Goal: Task Accomplishment & Management: Use online tool/utility

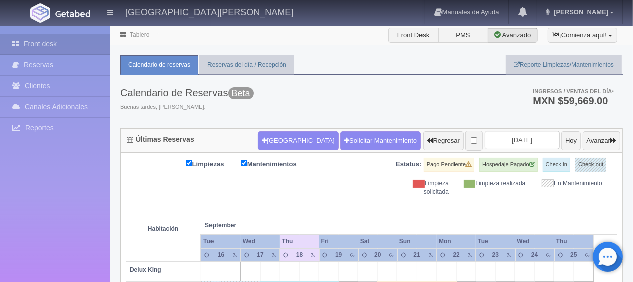
scroll to position [150, 0]
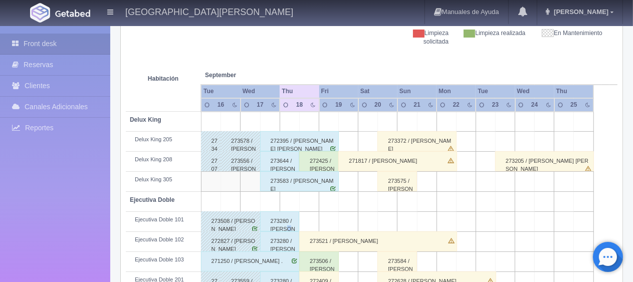
click at [286, 225] on div "273280 / Araceli Mejia" at bounding box center [280, 221] width 40 height 20
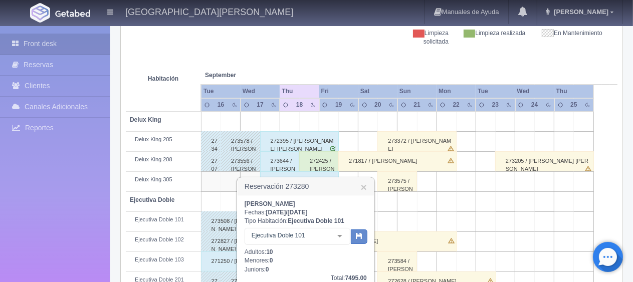
scroll to position [200, 0]
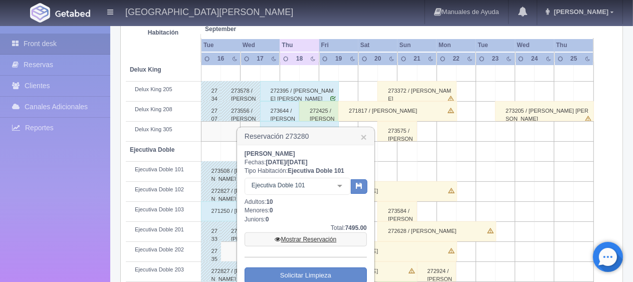
click at [300, 237] on link "Mostrar Reservación" at bounding box center [305, 239] width 122 height 14
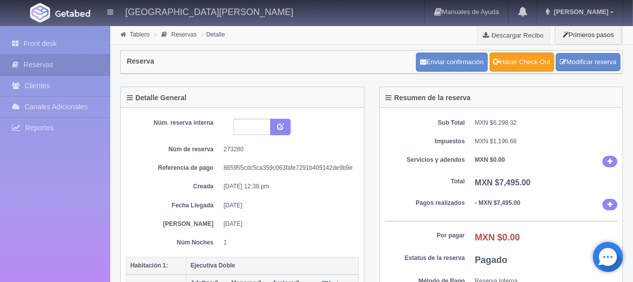
click at [515, 65] on link "Hacer Check-Out" at bounding box center [521, 62] width 65 height 19
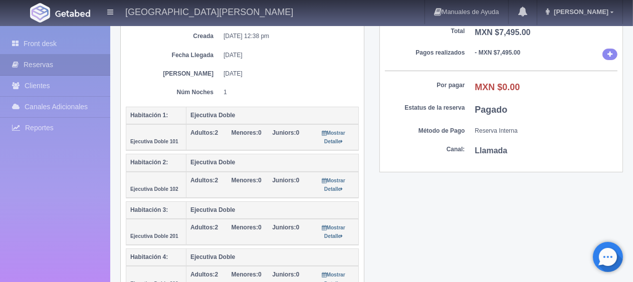
scroll to position [200, 0]
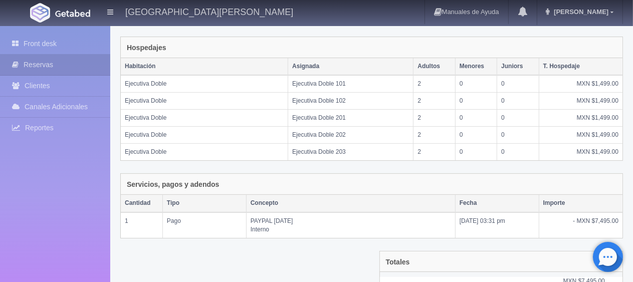
scroll to position [236, 0]
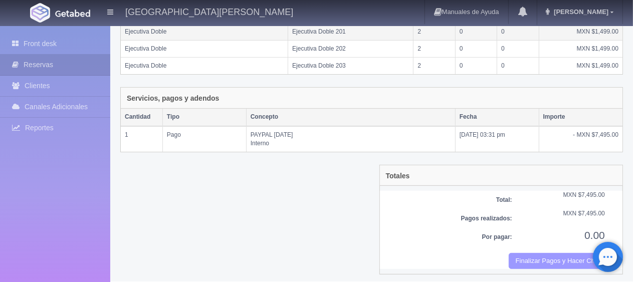
drag, startPoint x: 566, startPoint y: 255, endPoint x: 362, endPoint y: 35, distance: 300.5
click at [567, 258] on button "Finalizar Pagos y Hacer Checkout" at bounding box center [556, 261] width 96 height 17
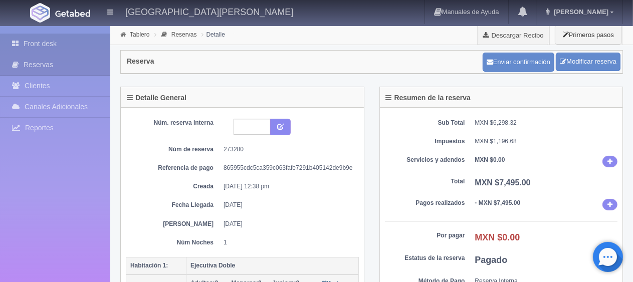
click at [64, 44] on link "Front desk" at bounding box center [55, 44] width 110 height 21
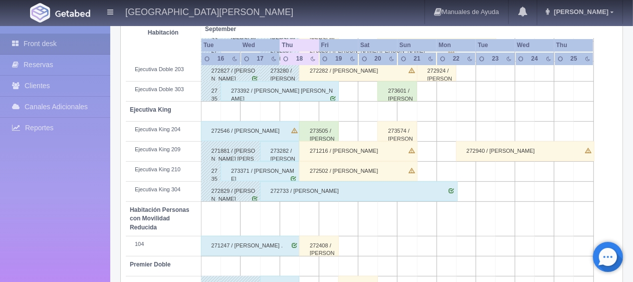
scroll to position [451, 0]
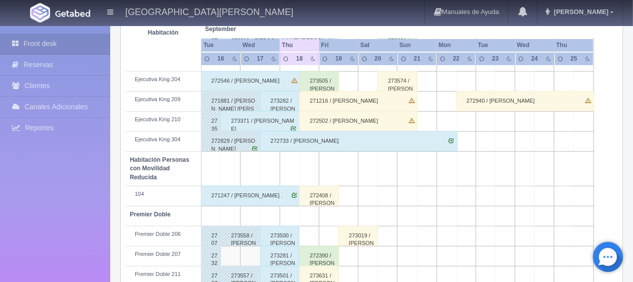
click at [282, 259] on div "273281 / [PERSON_NAME] ." at bounding box center [280, 256] width 40 height 20
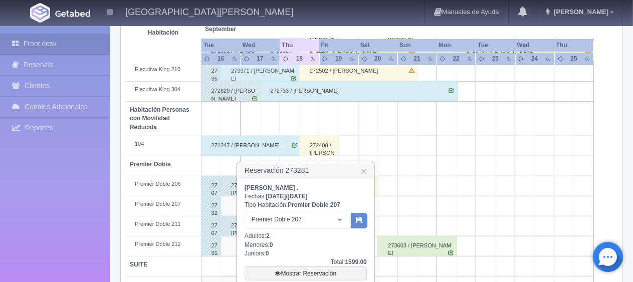
scroll to position [583, 0]
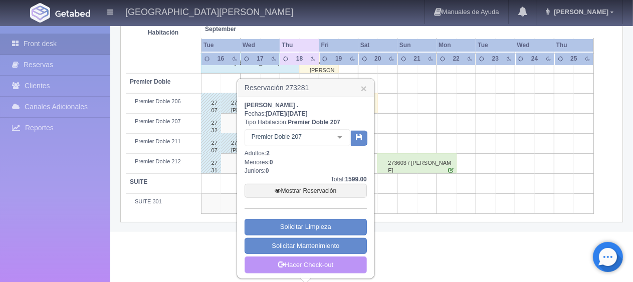
click at [313, 264] on link "Hacer Check-out" at bounding box center [305, 264] width 122 height 17
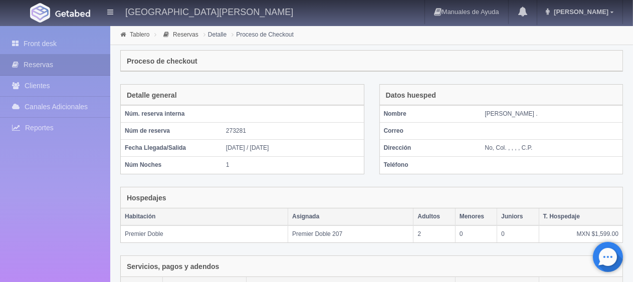
scroll to position [169, 0]
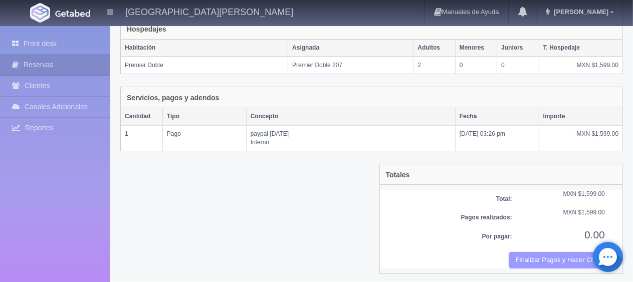
click at [533, 257] on button "Finalizar Pagos y Hacer Checkout" at bounding box center [556, 260] width 96 height 17
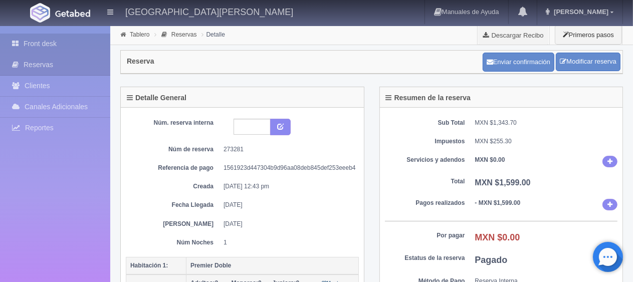
click at [90, 45] on link "Front desk" at bounding box center [55, 44] width 110 height 21
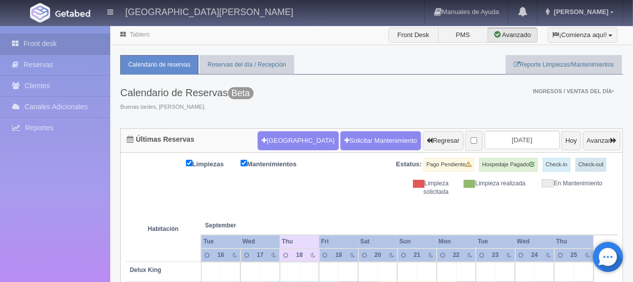
scroll to position [351, 0]
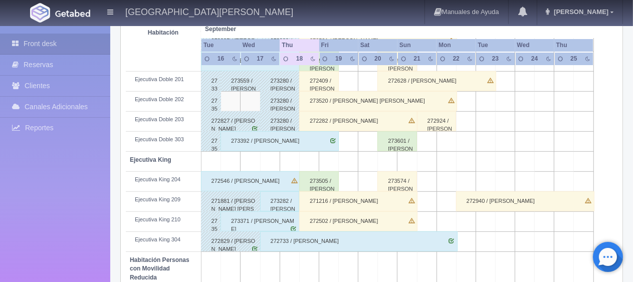
click at [278, 200] on div "273282 / Areceli Mejia" at bounding box center [280, 201] width 40 height 20
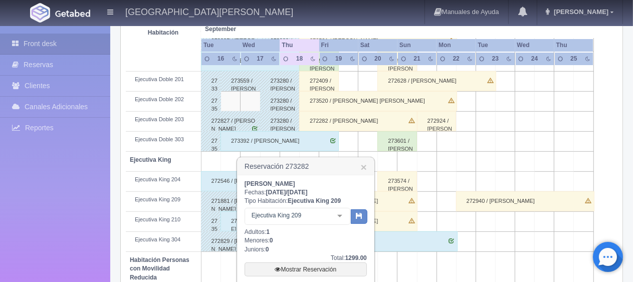
scroll to position [534, 0]
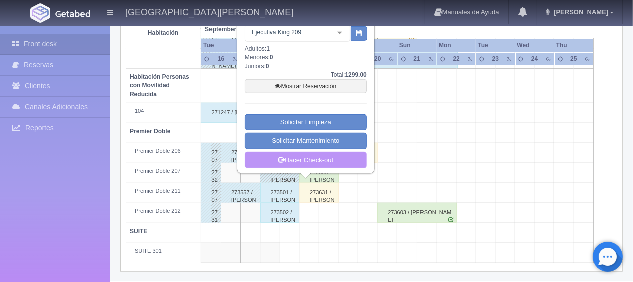
click at [308, 161] on link "Hacer Check-out" at bounding box center [305, 160] width 122 height 17
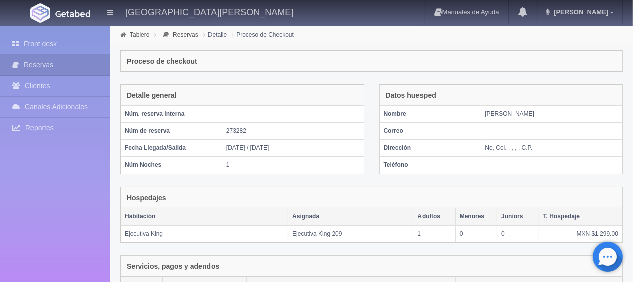
scroll to position [169, 0]
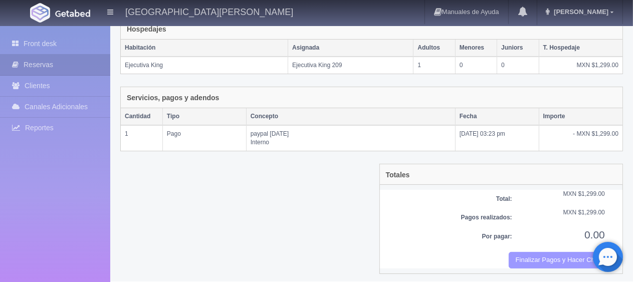
click at [527, 257] on button "Finalizar Pagos y Hacer Checkout" at bounding box center [556, 260] width 96 height 17
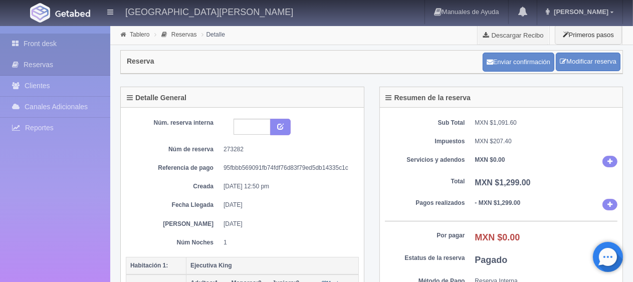
click at [75, 44] on link "Front desk" at bounding box center [55, 44] width 110 height 21
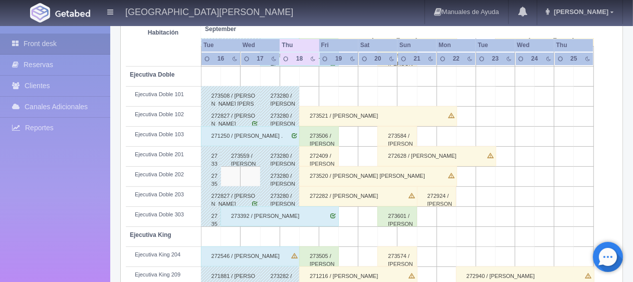
scroll to position [426, 0]
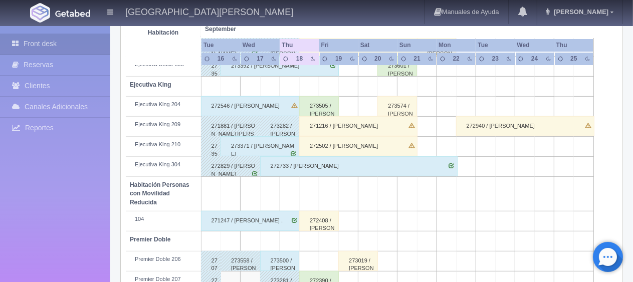
click at [230, 150] on div "273371 / [PERSON_NAME]" at bounding box center [259, 146] width 79 height 20
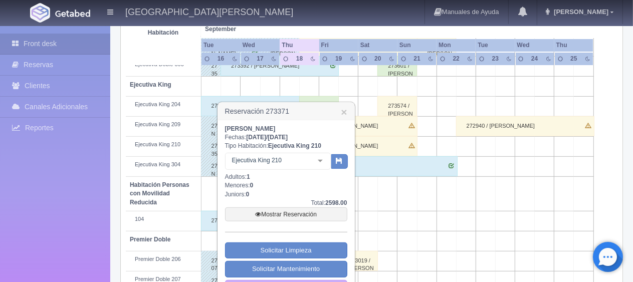
scroll to position [526, 0]
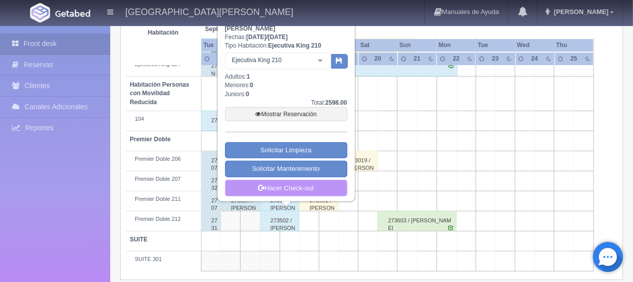
click at [280, 187] on link "Hacer Check-out" at bounding box center [286, 188] width 122 height 17
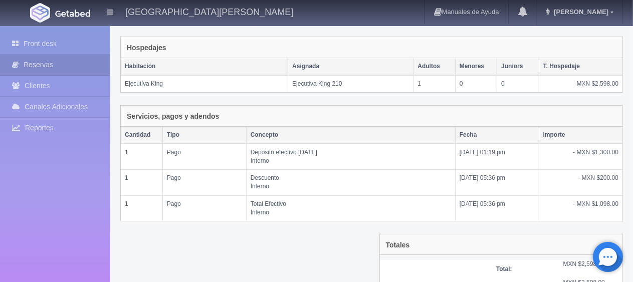
scroll to position [220, 0]
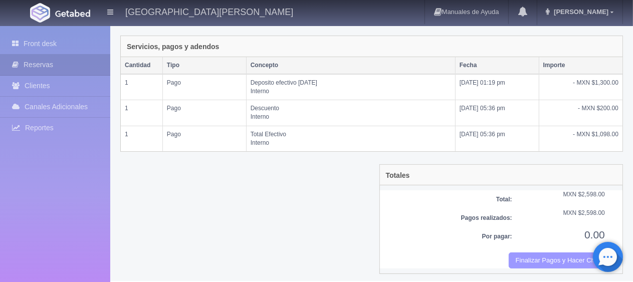
drag, startPoint x: 529, startPoint y: 254, endPoint x: 361, endPoint y: 35, distance: 276.5
click at [529, 254] on button "Finalizar Pagos y Hacer Checkout" at bounding box center [556, 260] width 96 height 17
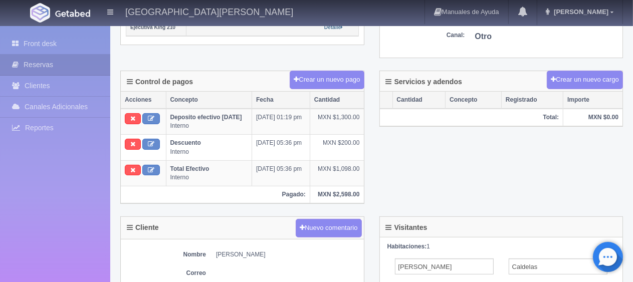
scroll to position [14, 0]
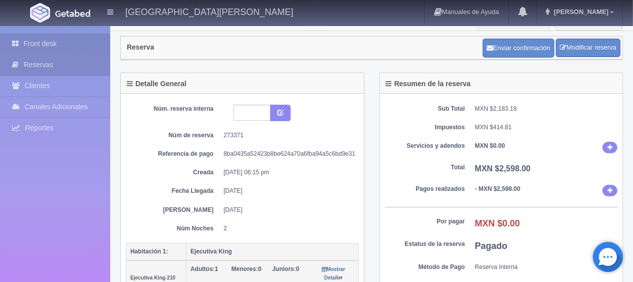
click at [22, 40] on icon at bounding box center [18, 44] width 12 height 10
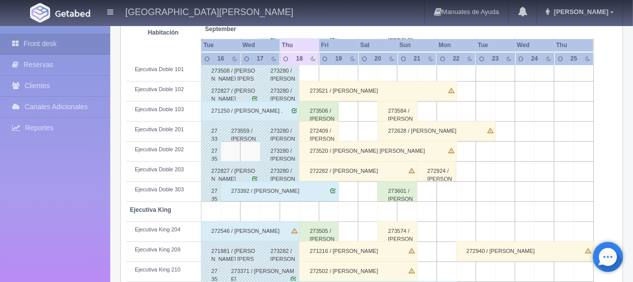
scroll to position [501, 0]
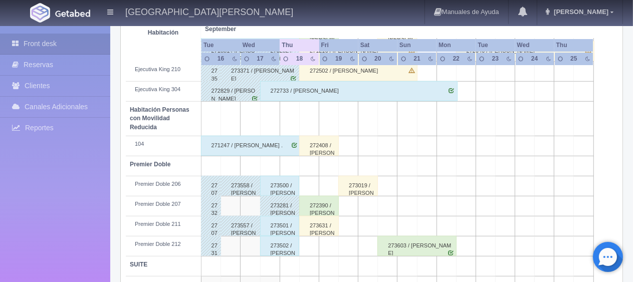
click at [279, 229] on div "273501 / Martha Parra" at bounding box center [280, 226] width 40 height 20
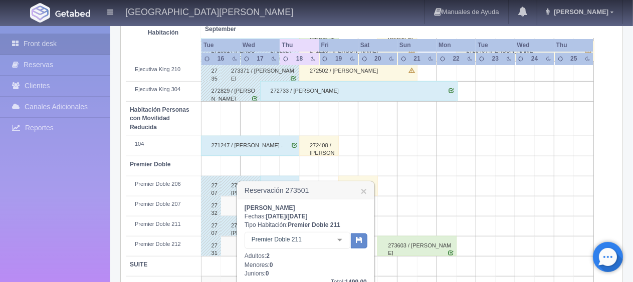
scroll to position [601, 0]
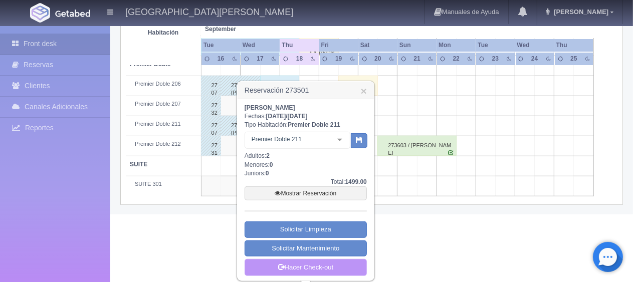
click at [300, 267] on link "Hacer Check-out" at bounding box center [305, 267] width 122 height 17
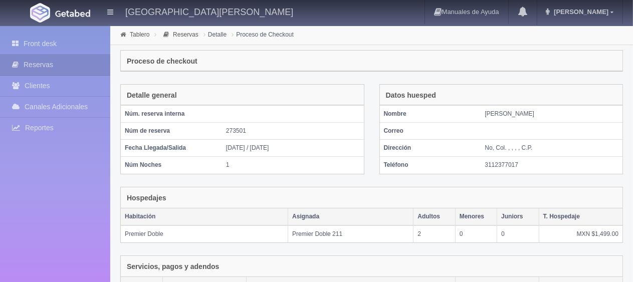
scroll to position [169, 0]
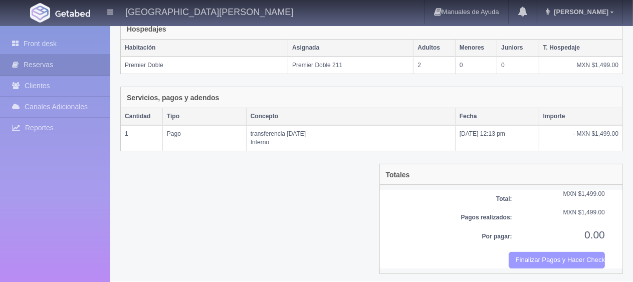
click at [537, 260] on button "Finalizar Pagos y Hacer Checkout" at bounding box center [556, 260] width 96 height 17
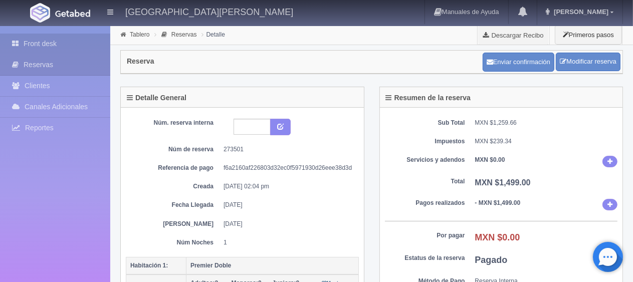
click at [62, 47] on link "Front desk" at bounding box center [55, 44] width 110 height 21
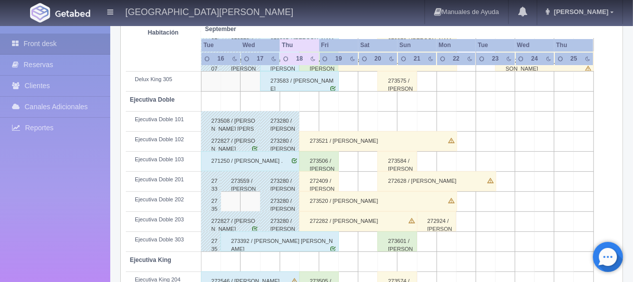
scroll to position [300, 0]
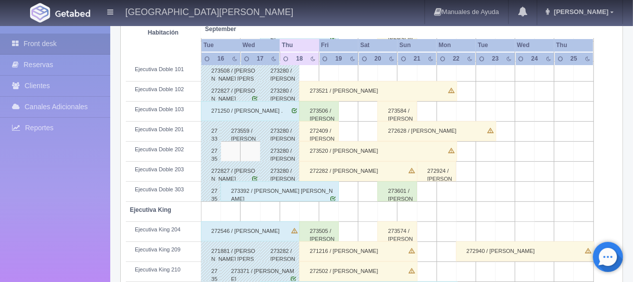
click at [248, 114] on div "271250 / [PERSON_NAME] ." at bounding box center [250, 111] width 99 height 20
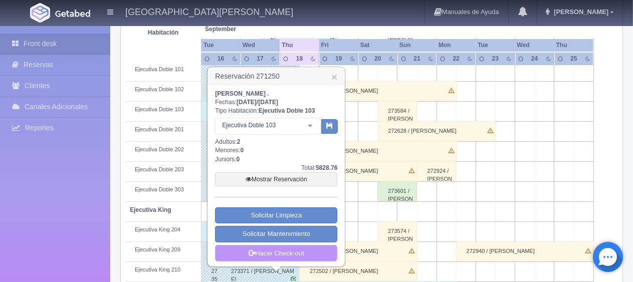
click at [269, 249] on link "Hacer Check-out" at bounding box center [276, 253] width 122 height 17
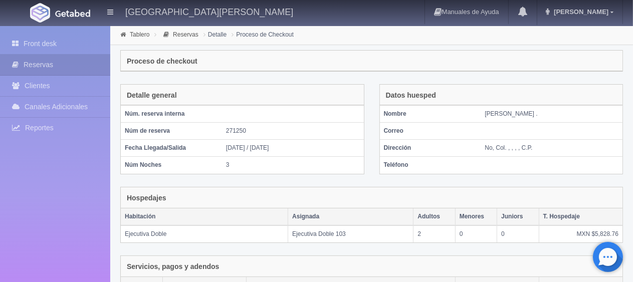
scroll to position [169, 0]
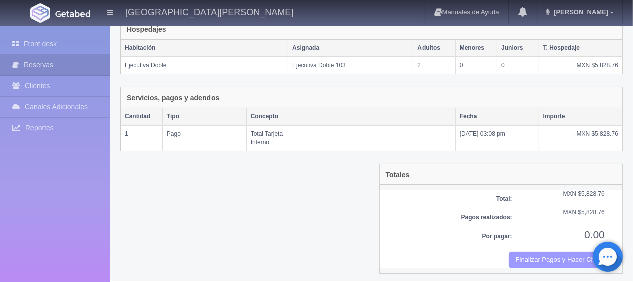
drag, startPoint x: 529, startPoint y: 257, endPoint x: 365, endPoint y: 26, distance: 283.8
click at [530, 257] on button "Finalizar Pagos y Hacer Checkout" at bounding box center [556, 260] width 96 height 17
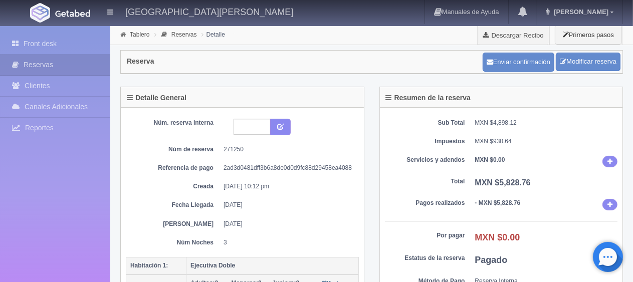
scroll to position [50, 0]
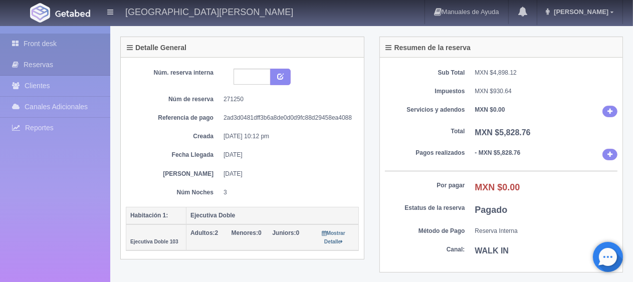
click at [54, 39] on link "Front desk" at bounding box center [55, 44] width 110 height 21
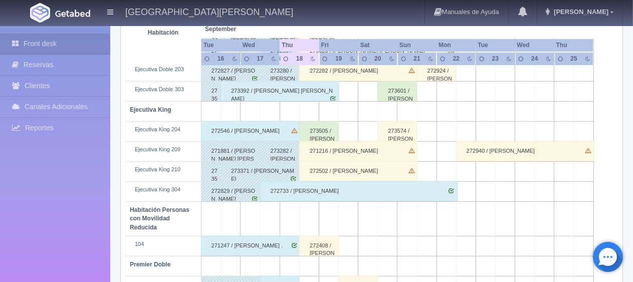
scroll to position [451, 0]
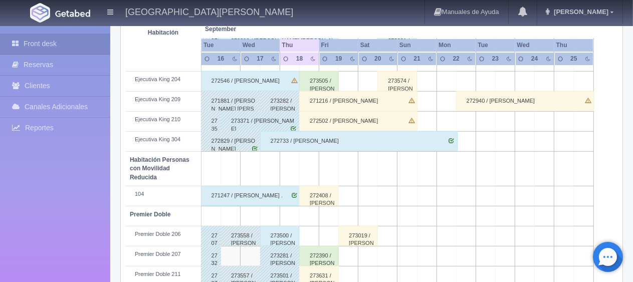
click at [259, 192] on div "271247 / Tellez Maribel ." at bounding box center [250, 196] width 99 height 20
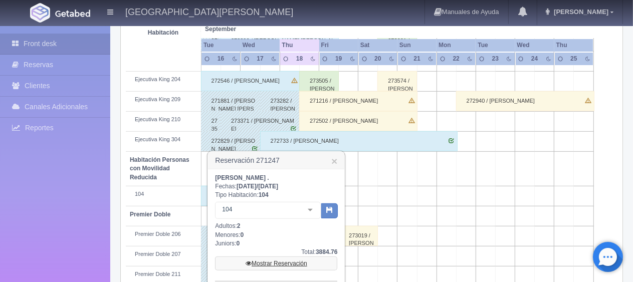
scroll to position [534, 0]
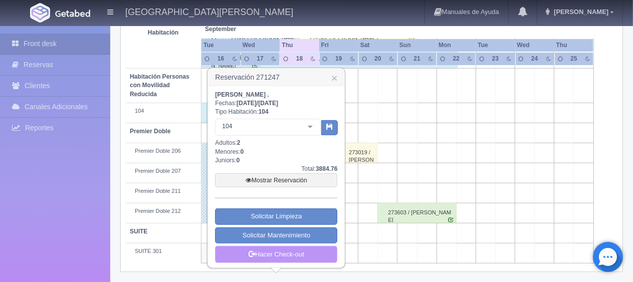
click at [269, 251] on link "Hacer Check-out" at bounding box center [276, 254] width 122 height 17
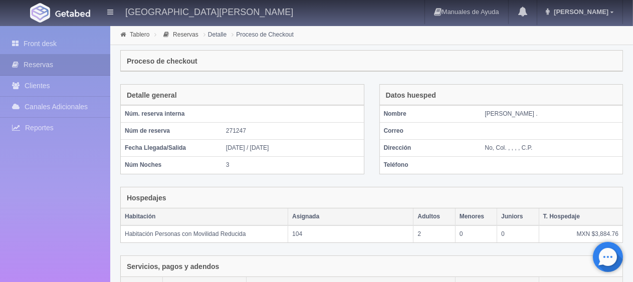
scroll to position [169, 0]
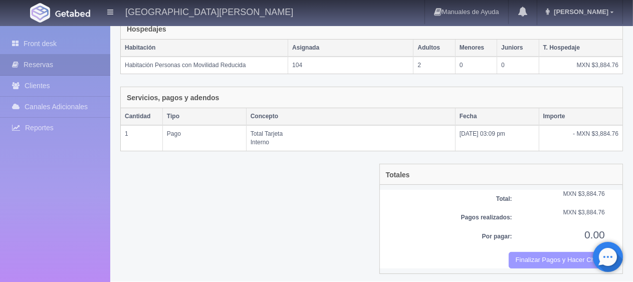
click at [546, 257] on button "Finalizar Pagos y Hacer Checkout" at bounding box center [556, 260] width 96 height 17
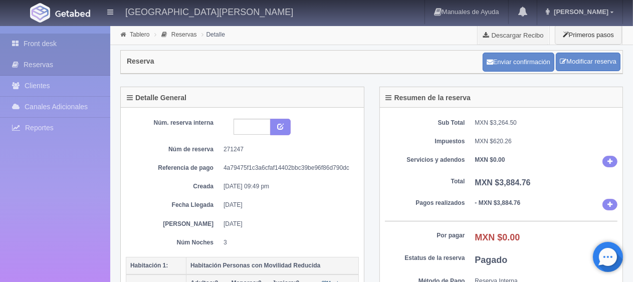
click at [40, 46] on link "Front desk" at bounding box center [55, 44] width 110 height 21
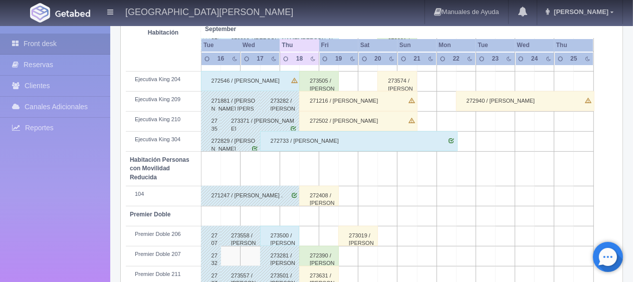
scroll to position [534, 0]
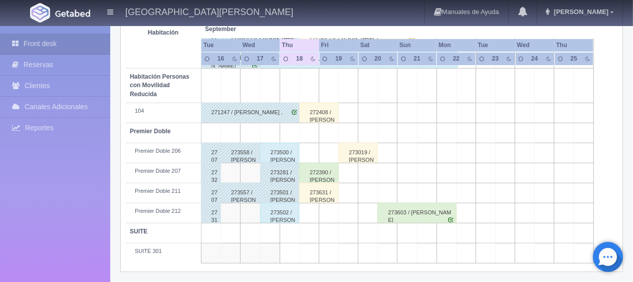
click at [279, 213] on div "273502 / [PERSON_NAME]" at bounding box center [280, 213] width 40 height 20
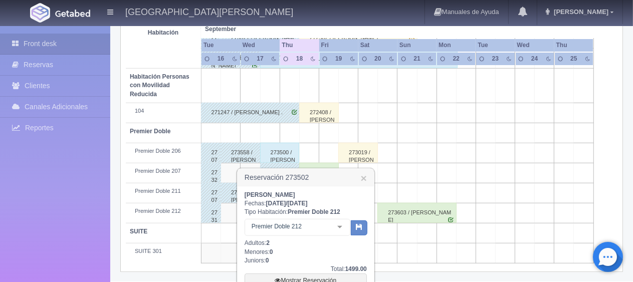
scroll to position [624, 0]
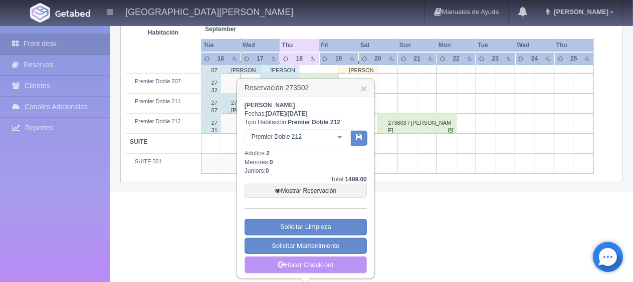
click at [316, 263] on link "Hacer Check-out" at bounding box center [305, 264] width 122 height 17
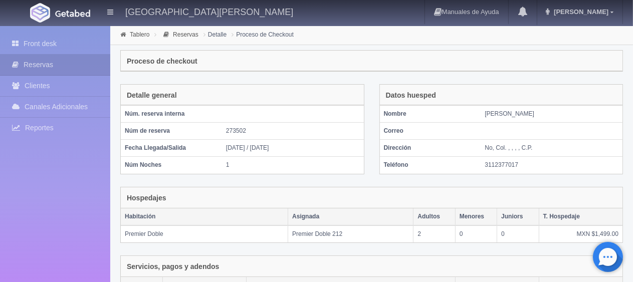
scroll to position [169, 0]
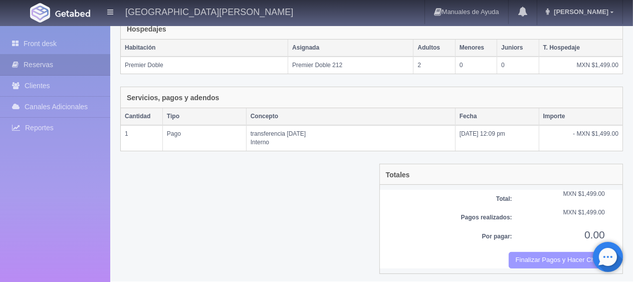
click at [543, 257] on button "Finalizar Pagos y Hacer Checkout" at bounding box center [556, 260] width 96 height 17
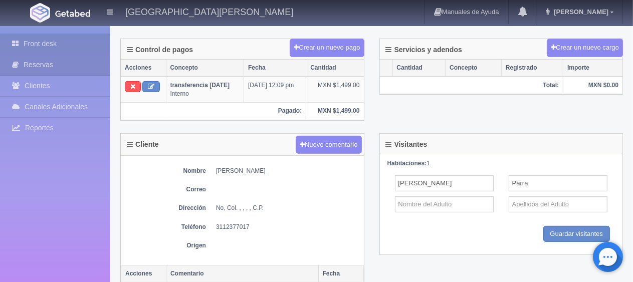
scroll to position [246, 0]
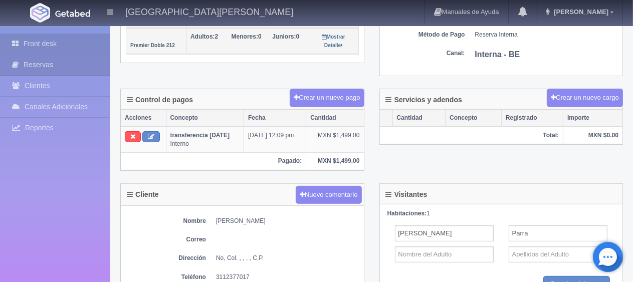
click at [30, 38] on link "Front desk" at bounding box center [55, 44] width 110 height 21
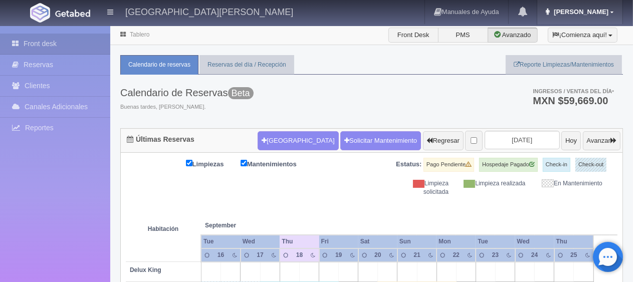
click at [607, 11] on span "Jessica" at bounding box center [579, 12] width 57 height 8
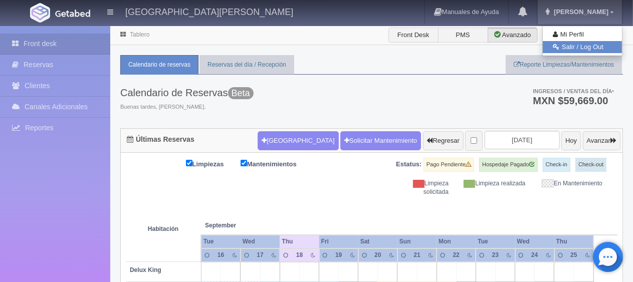
click at [571, 49] on link "Salir / Log Out" at bounding box center [581, 47] width 79 height 13
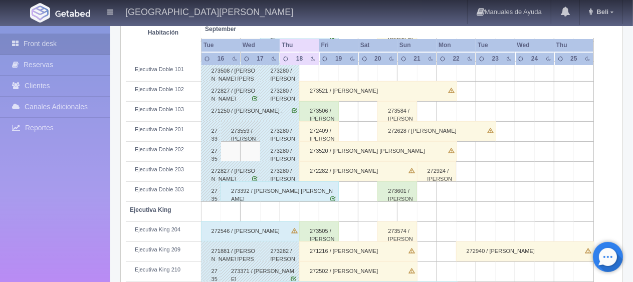
scroll to position [351, 0]
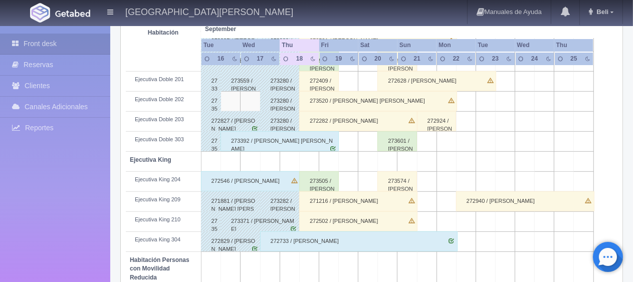
click at [275, 182] on div "272546 / Adolfo Marquez" at bounding box center [250, 181] width 99 height 20
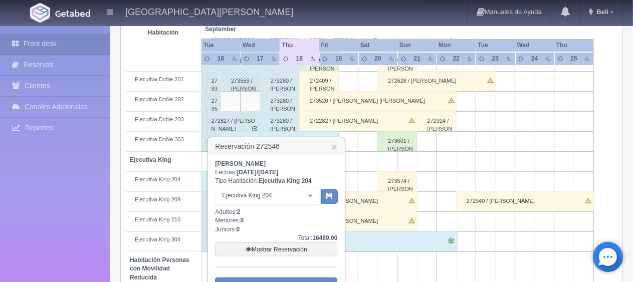
scroll to position [451, 0]
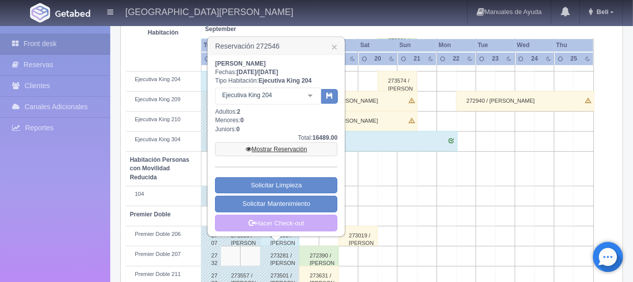
click at [292, 151] on link "Mostrar Reservación" at bounding box center [276, 149] width 122 height 14
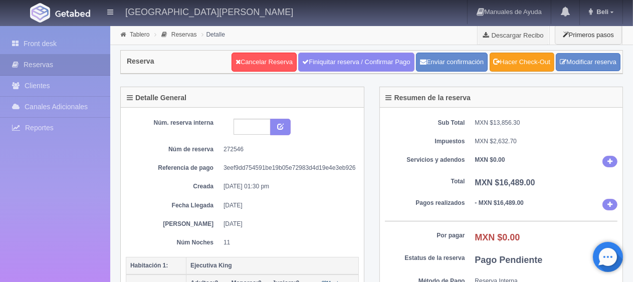
click at [517, 62] on link "Hacer Check-Out" at bounding box center [521, 62] width 65 height 19
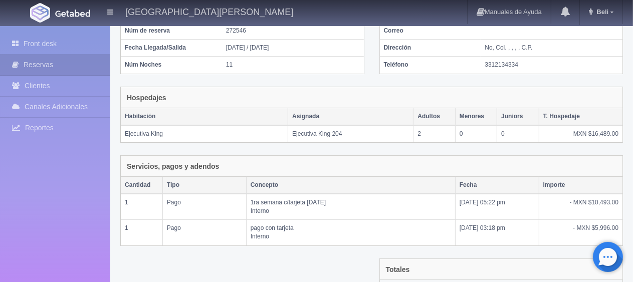
scroll to position [194, 0]
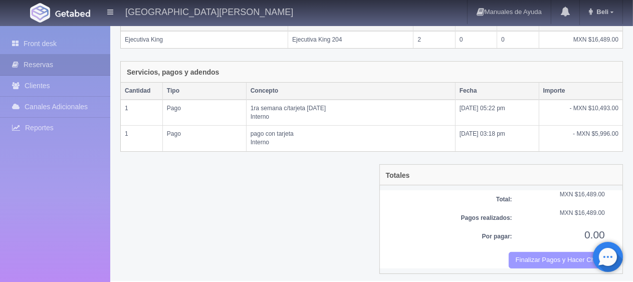
click at [540, 253] on button "Finalizar Pagos y Hacer Checkout" at bounding box center [556, 260] width 96 height 17
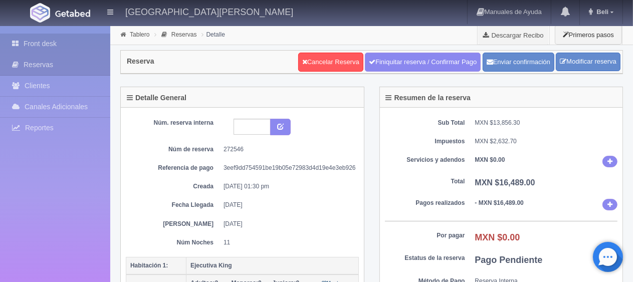
click at [63, 48] on link "Front desk" at bounding box center [55, 44] width 110 height 21
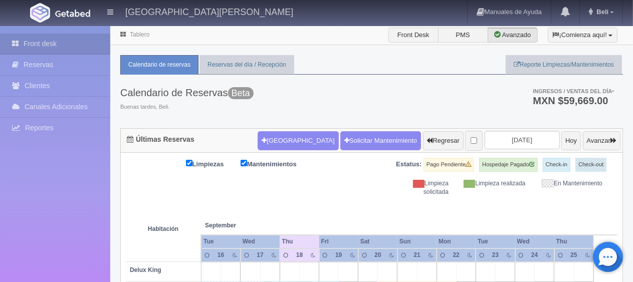
scroll to position [250, 0]
